Goal: Transaction & Acquisition: Obtain resource

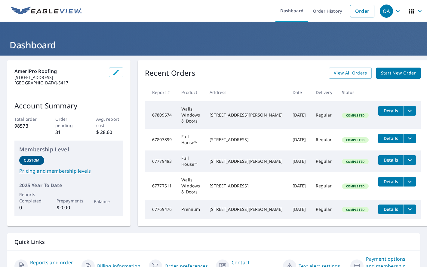
click at [398, 76] on span "Start New Order" at bounding box center [398, 73] width 35 height 8
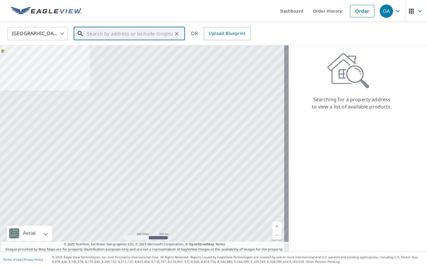
click at [128, 34] on input "text" at bounding box center [130, 33] width 86 height 17
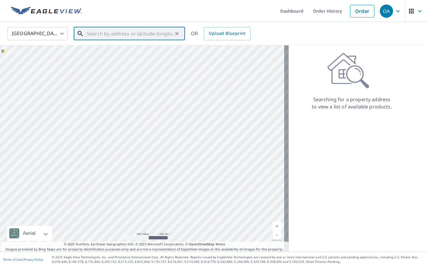
click at [93, 35] on input "text" at bounding box center [130, 33] width 86 height 17
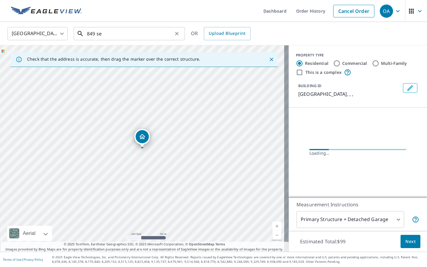
click at [106, 36] on input "849 se" at bounding box center [130, 33] width 86 height 17
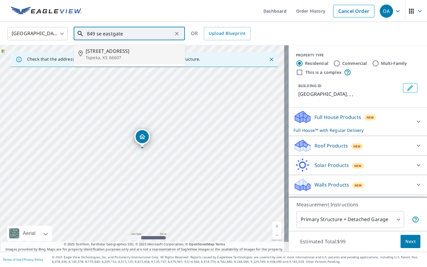
click at [109, 54] on span "[STREET_ADDRESS]" at bounding box center [133, 51] width 94 height 7
type input "[STREET_ADDRESS][PERSON_NAME]"
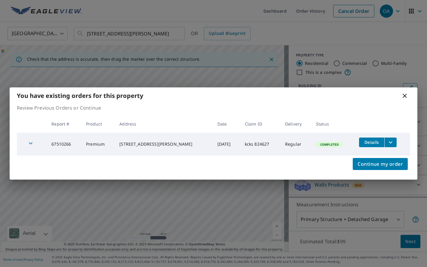
click at [392, 143] on button "filesDropdownBtn-67510266" at bounding box center [390, 143] width 12 height 10
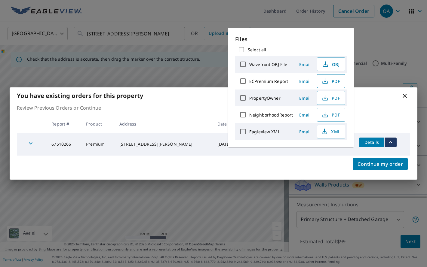
click at [330, 81] on span "PDF" at bounding box center [330, 81] width 19 height 7
